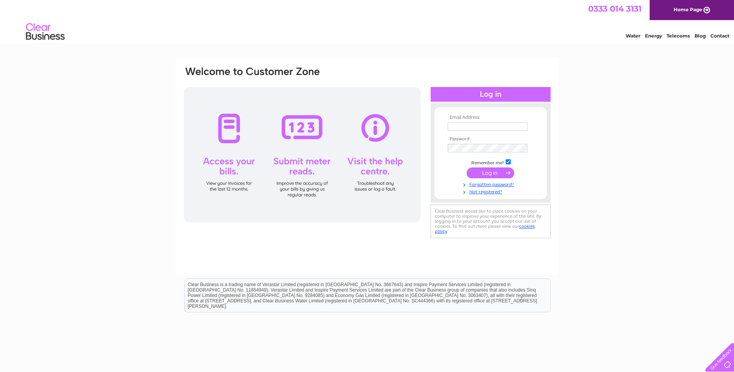
type input "adelelatta@hotmail.co.uk"
click at [488, 171] on input "submit" at bounding box center [491, 173] width 48 height 11
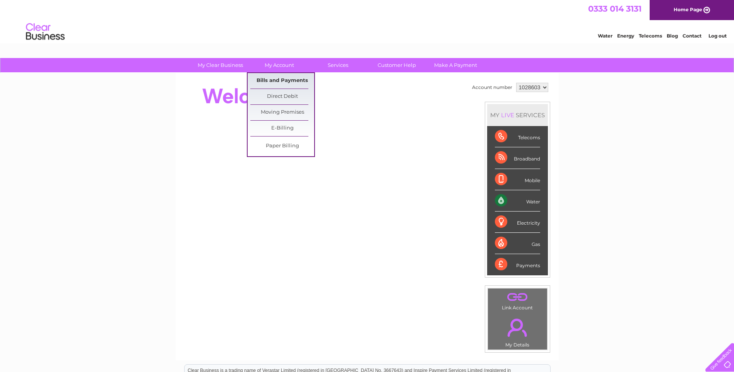
click at [271, 81] on link "Bills and Payments" at bounding box center [282, 80] width 64 height 15
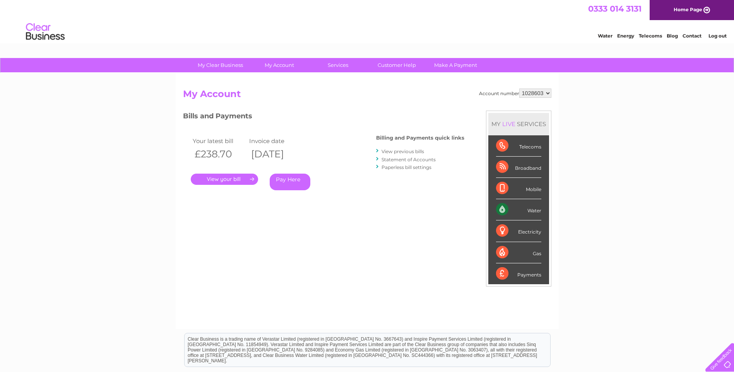
click at [239, 180] on link "." at bounding box center [224, 179] width 67 height 11
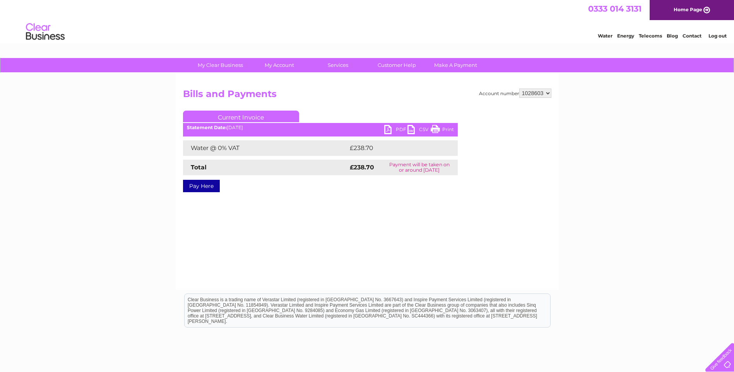
click at [393, 129] on link "PDF" at bounding box center [395, 130] width 23 height 11
